Goal: Check status: Check status

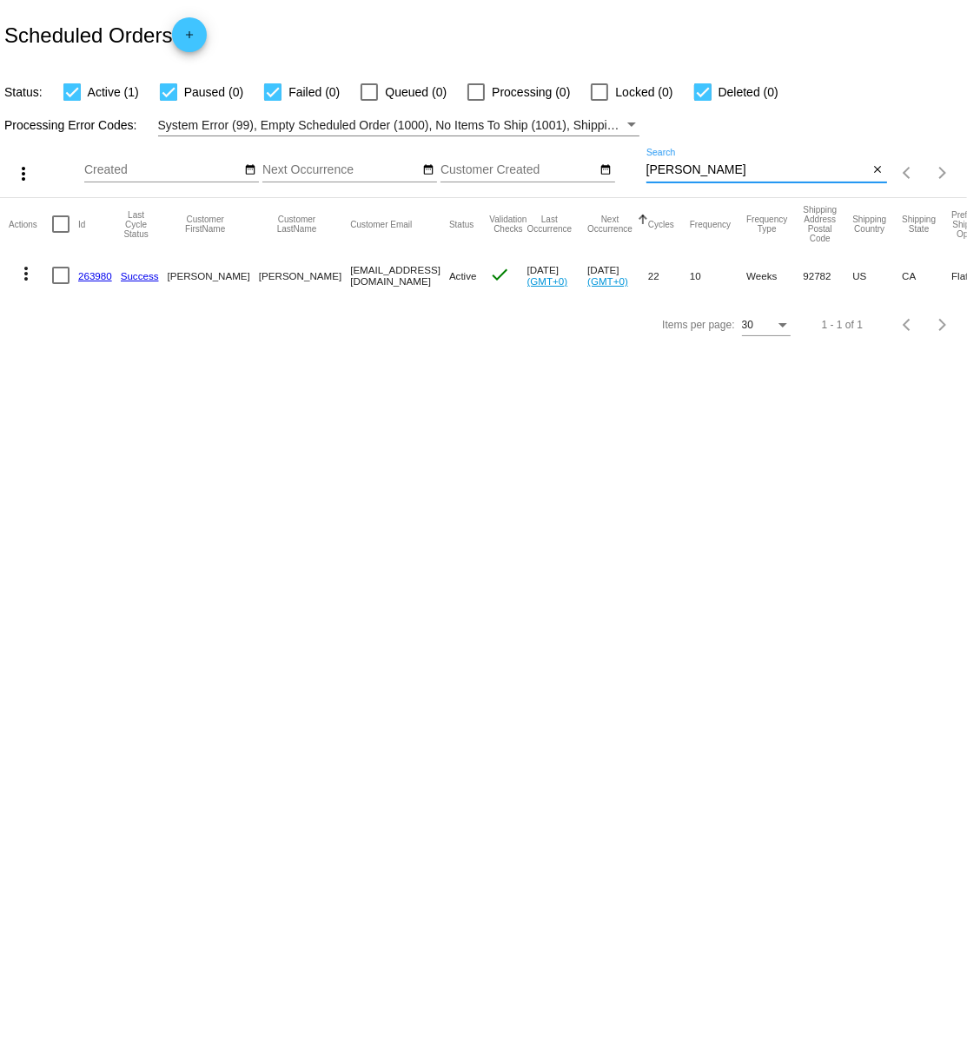
click at [690, 169] on input "[PERSON_NAME]" at bounding box center [757, 170] width 222 height 14
type input "m"
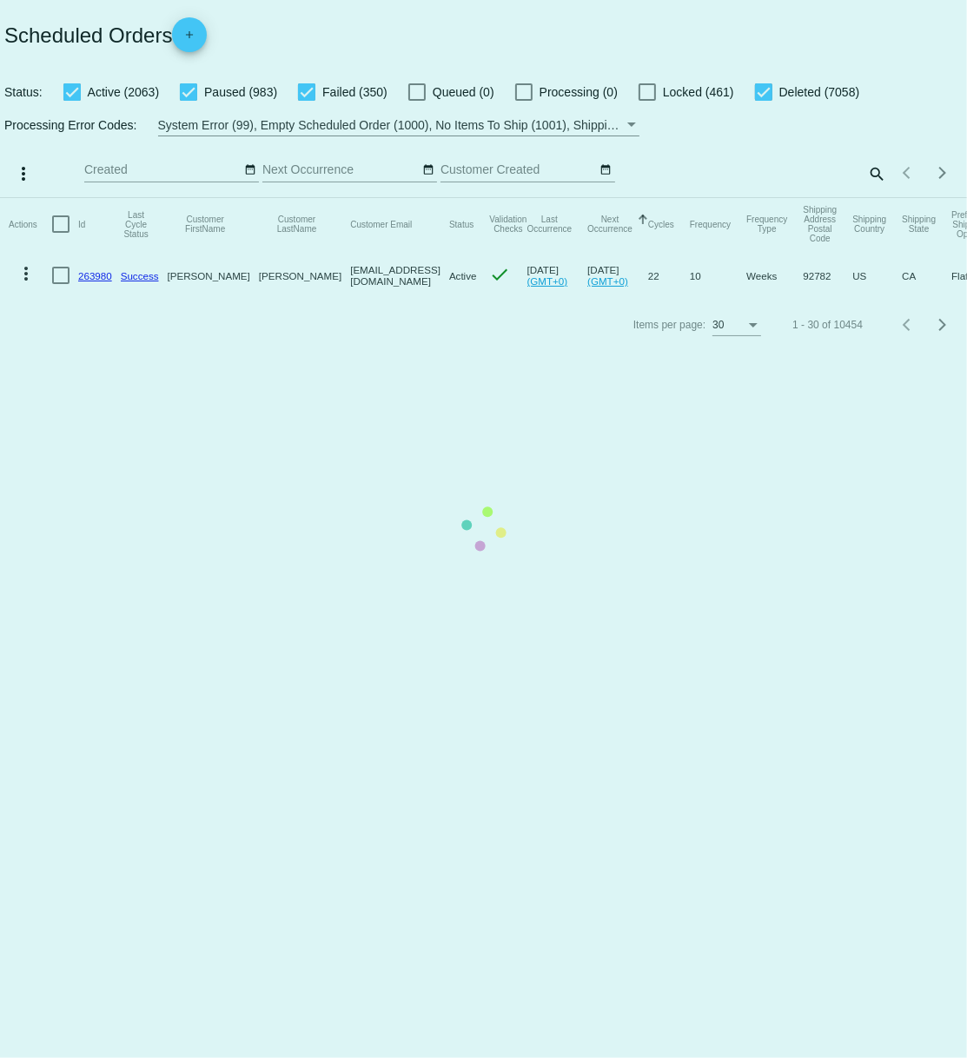
click at [877, 198] on mat-table "Actions Id Last Cycle Status Customer FirstName Customer LastName Customer Emai…" at bounding box center [483, 249] width 967 height 103
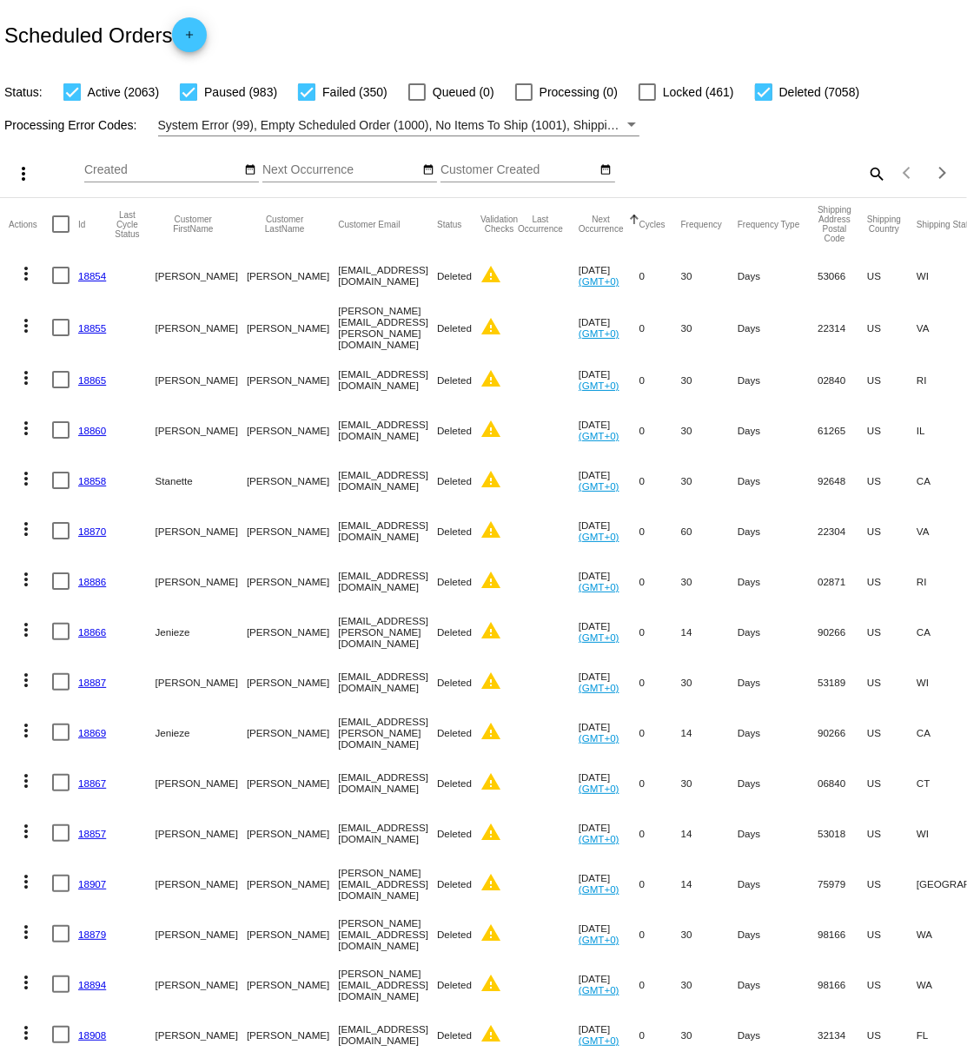
click at [875, 172] on mat-icon "search" at bounding box center [876, 173] width 21 height 27
click at [730, 170] on input "Search" at bounding box center [766, 170] width 241 height 14
paste input "p.mckinnon@att.net"
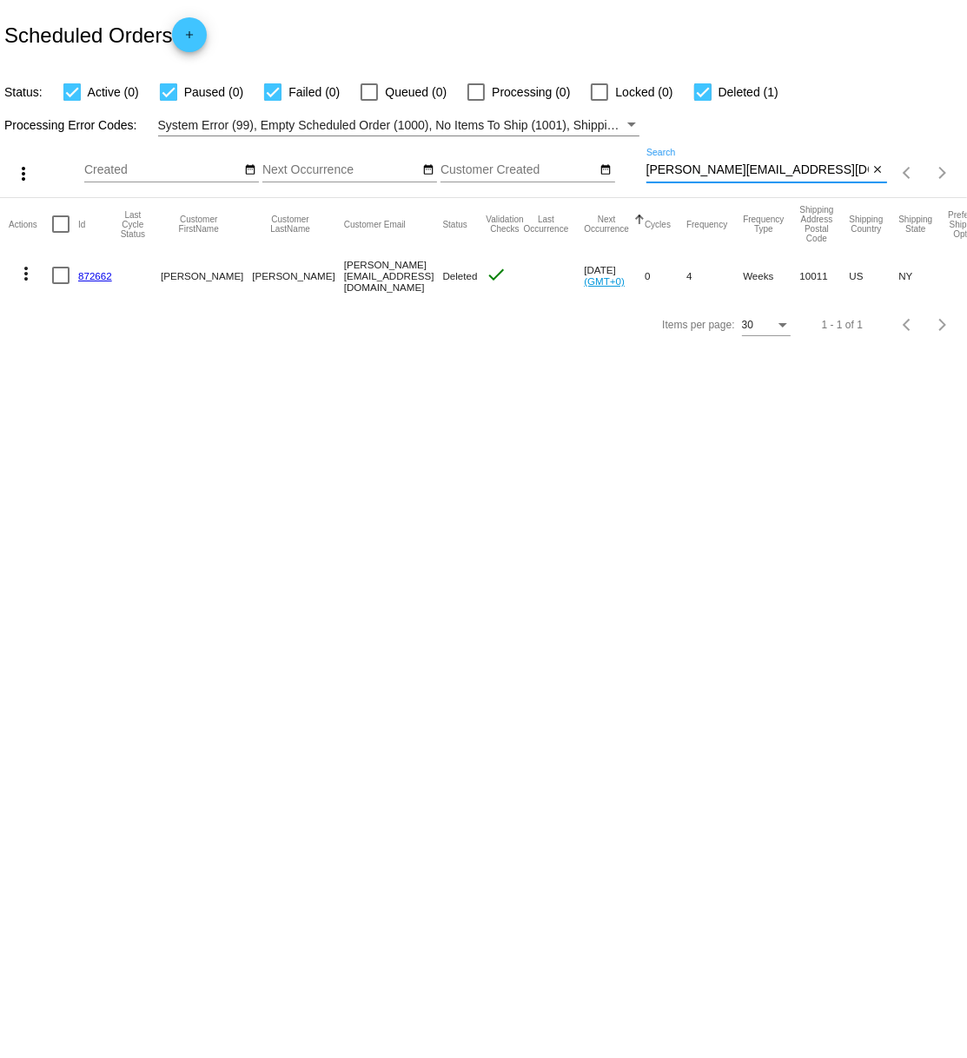
type input "p.mckinnon@att.net"
